Goal: Information Seeking & Learning: Check status

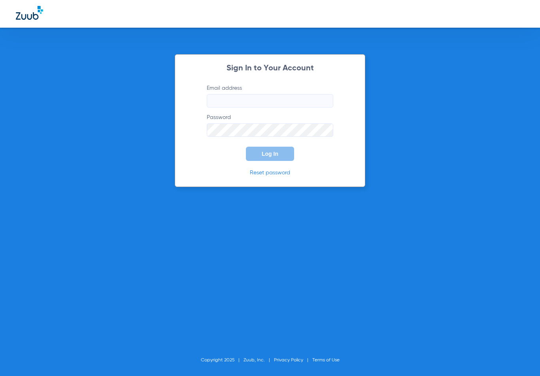
type input "metro-ps@risas.com"
click at [274, 154] on span "Log In" at bounding box center [270, 154] width 17 height 6
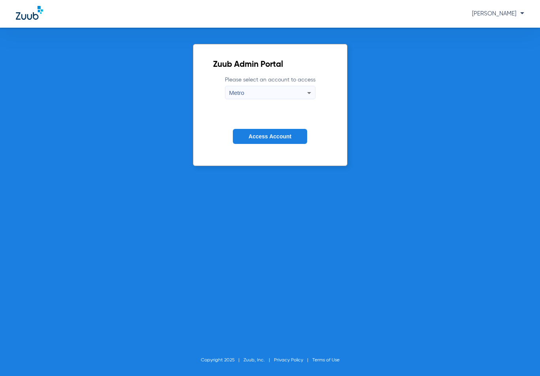
click at [254, 134] on span "Access Account" at bounding box center [270, 136] width 43 height 6
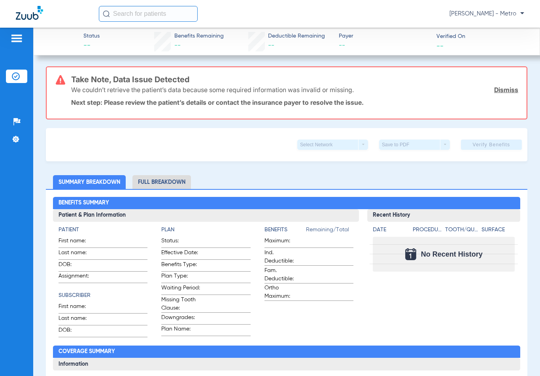
click at [158, 13] on input "text" at bounding box center [148, 14] width 99 height 16
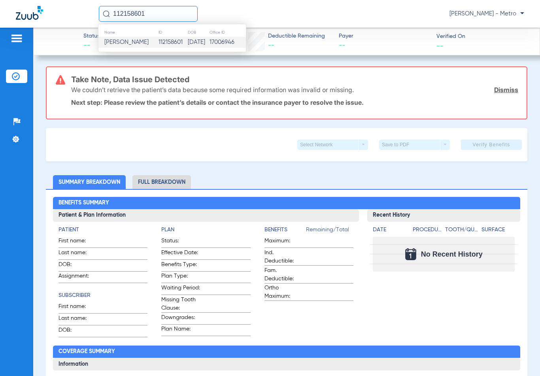
type input "112158601"
click at [165, 40] on td "112158601" at bounding box center [172, 42] width 29 height 11
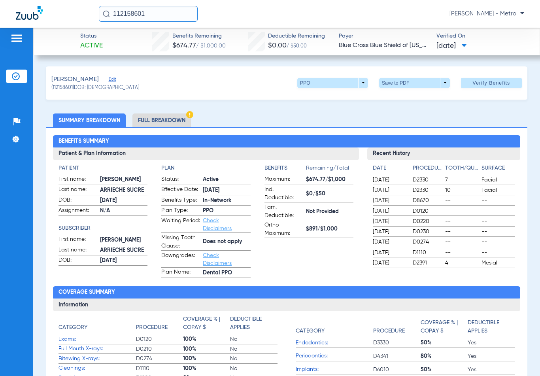
click at [144, 117] on li "Full Breakdown" at bounding box center [161, 120] width 59 height 14
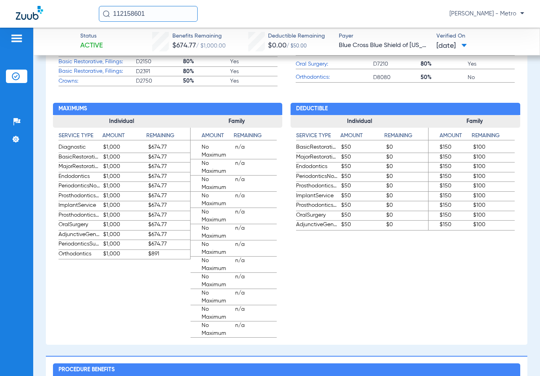
scroll to position [473, 0]
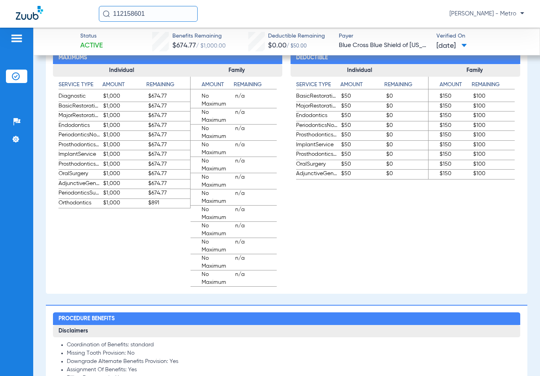
drag, startPoint x: 148, startPoint y: 19, endPoint x: 96, endPoint y: 19, distance: 51.8
click at [96, 19] on div "112158601 Maria Garibaldi - Metro" at bounding box center [270, 14] width 540 height 28
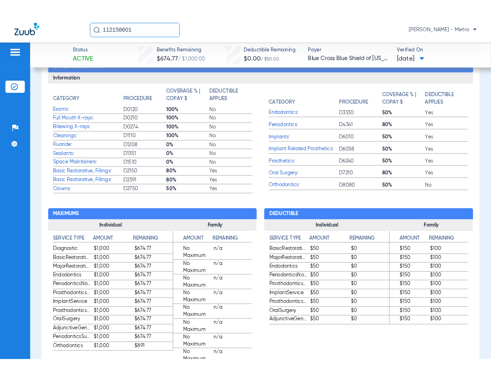
scroll to position [78, 0]
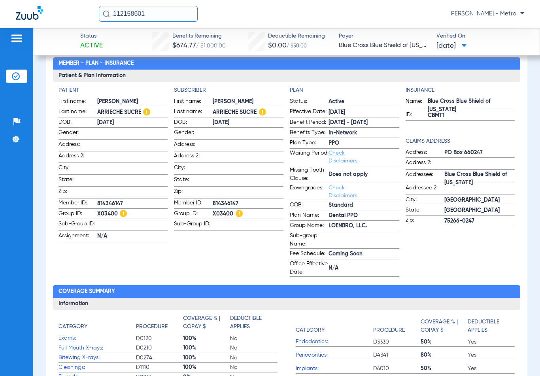
click at [24, 35] on div at bounding box center [16, 40] width 21 height 12
click at [18, 40] on img at bounding box center [16, 38] width 13 height 9
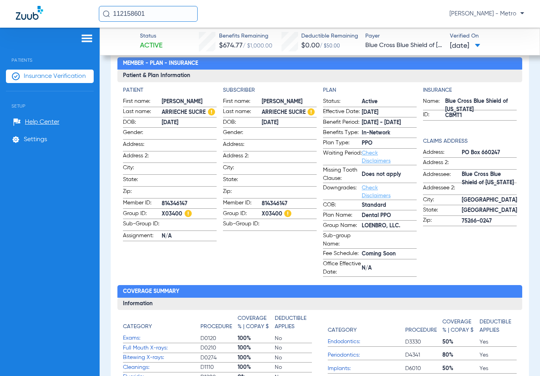
click at [89, 36] on img at bounding box center [87, 38] width 13 height 9
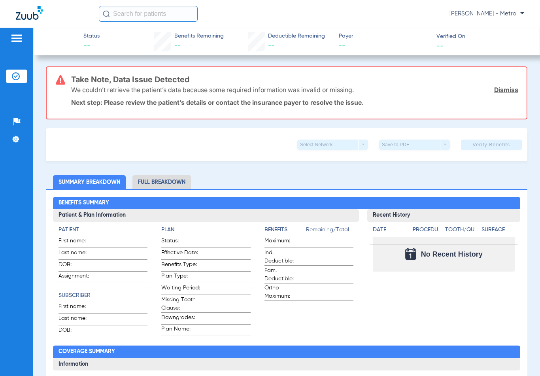
click at [157, 181] on li "Full Breakdown" at bounding box center [161, 182] width 59 height 14
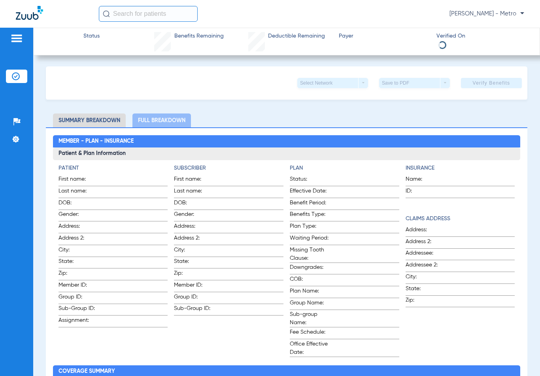
click at [159, 12] on input "text" at bounding box center [148, 14] width 99 height 16
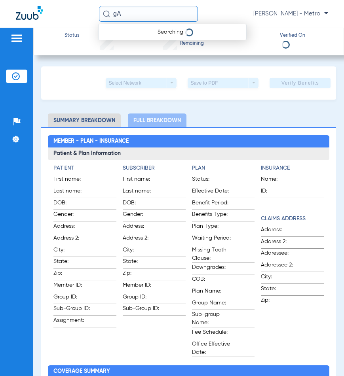
type input "g"
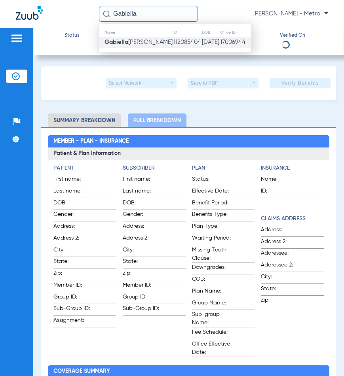
type input "Gabiella"
click at [173, 41] on td "112085404" at bounding box center [187, 42] width 28 height 11
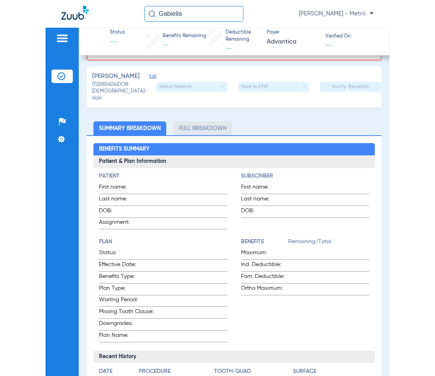
scroll to position [237, 0]
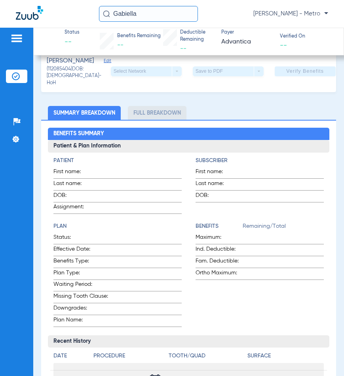
click at [142, 77] on div "Select Network arrow_drop_down" at bounding box center [146, 71] width 71 height 10
click at [148, 77] on div "Select Network arrow_drop_down" at bounding box center [146, 71] width 71 height 10
click at [174, 77] on div "Select Network arrow_drop_down Save to PDF arrow_drop_down Verify Benefits" at bounding box center [223, 71] width 225 height 10
click at [165, 77] on div "Select Network arrow_drop_down" at bounding box center [146, 71] width 71 height 10
click at [144, 120] on li "Full Breakdown" at bounding box center [157, 113] width 59 height 14
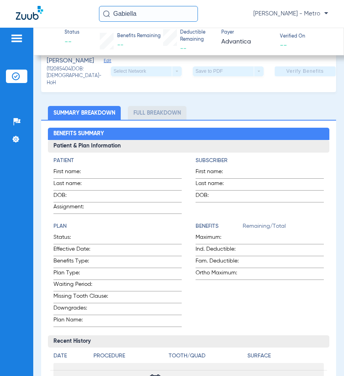
click at [151, 120] on li "Full Breakdown" at bounding box center [157, 113] width 59 height 14
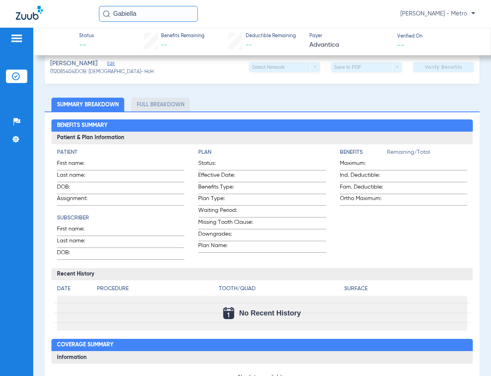
scroll to position [127, 0]
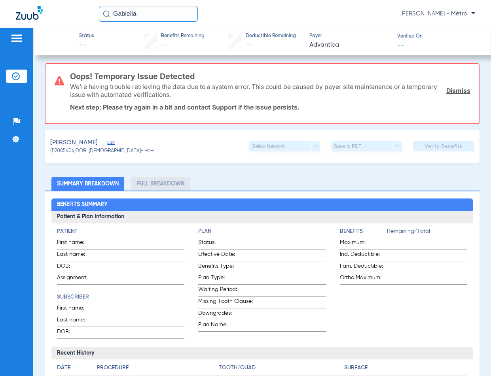
click at [447, 93] on link "Dismiss" at bounding box center [458, 91] width 24 height 8
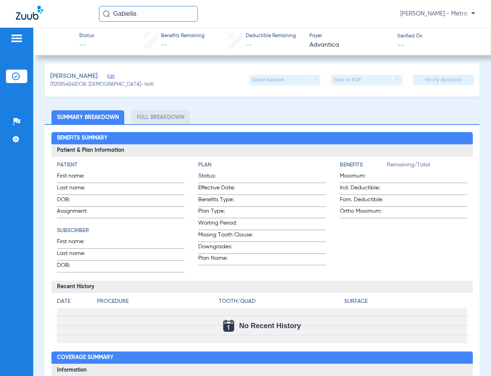
click at [175, 116] on li "Full Breakdown" at bounding box center [160, 117] width 59 height 14
click at [168, 121] on li "Full Breakdown" at bounding box center [160, 117] width 59 height 14
click at [152, 13] on input "Gabiella" at bounding box center [148, 14] width 99 height 16
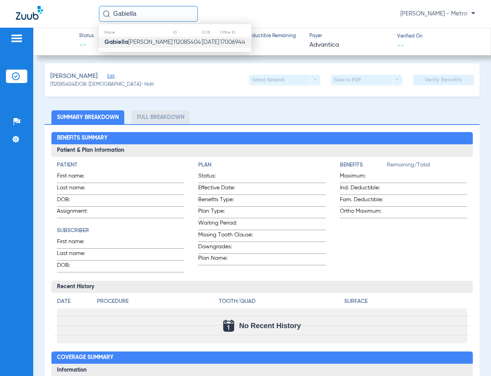
click at [369, 94] on div "[PERSON_NAME] Edit (112085404) DOB: [DEMOGRAPHIC_DATA] - HoH Select Network arr…" at bounding box center [262, 79] width 435 height 33
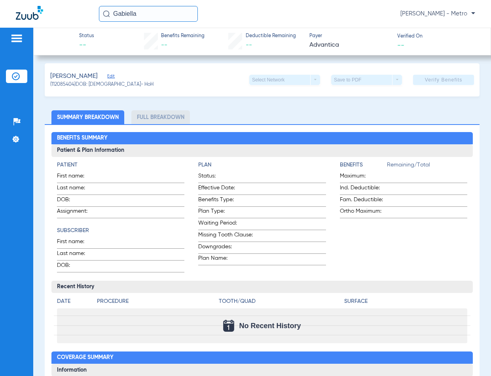
click at [16, 41] on img at bounding box center [16, 38] width 13 height 9
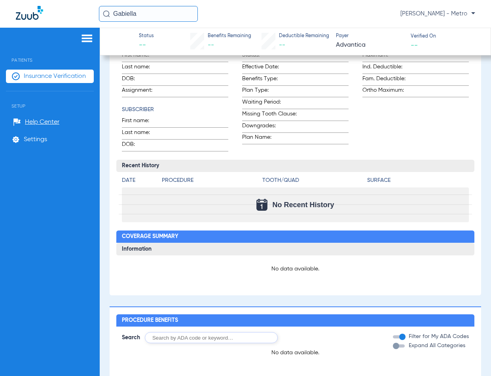
scroll to position [293, 0]
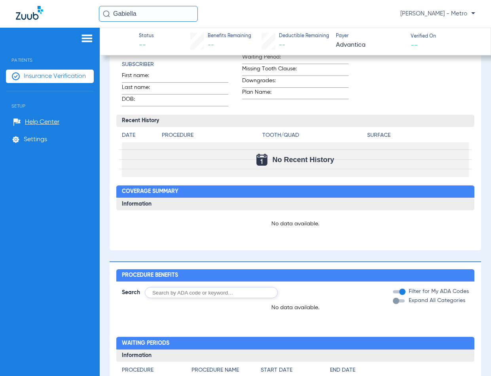
click at [185, 140] on h4 "Procedure" at bounding box center [211, 135] width 98 height 8
